Goal: Entertainment & Leisure: Consume media (video, audio)

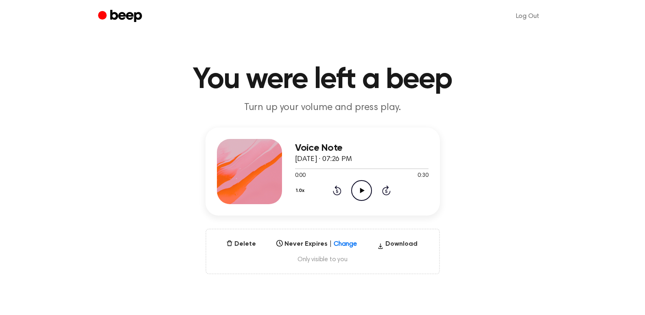
click at [352, 188] on icon "Play Audio" at bounding box center [361, 190] width 21 height 21
click at [357, 193] on icon "Play Audio" at bounding box center [361, 190] width 21 height 21
click at [357, 193] on icon "Pause Audio" at bounding box center [361, 190] width 21 height 21
click at [335, 192] on icon "Rewind 5 seconds" at bounding box center [337, 190] width 9 height 11
click at [358, 192] on icon "Play Audio" at bounding box center [361, 190] width 21 height 21
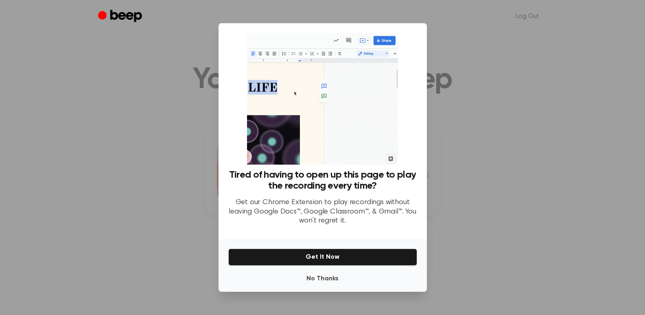
click at [513, 214] on div at bounding box center [322, 157] width 645 height 315
click at [321, 283] on button "No Thanks" at bounding box center [322, 278] width 189 height 16
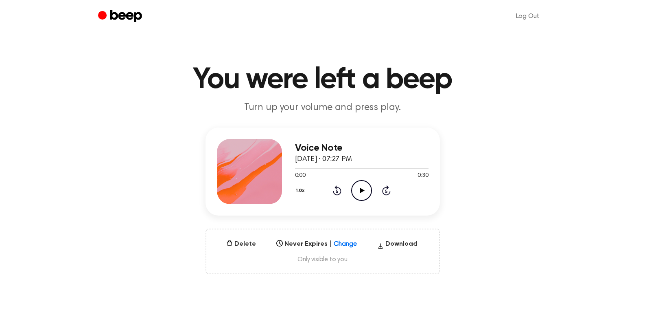
click at [360, 190] on icon "Play Audio" at bounding box center [361, 190] width 21 height 21
click at [349, 192] on div "1.0x Rewind 5 seconds Play Audio Skip 5 seconds" at bounding box center [361, 190] width 133 height 21
click at [359, 190] on icon "Play Audio" at bounding box center [361, 190] width 21 height 21
click at [365, 196] on icon "Play Audio" at bounding box center [361, 190] width 21 height 21
